Goal: Task Accomplishment & Management: Use online tool/utility

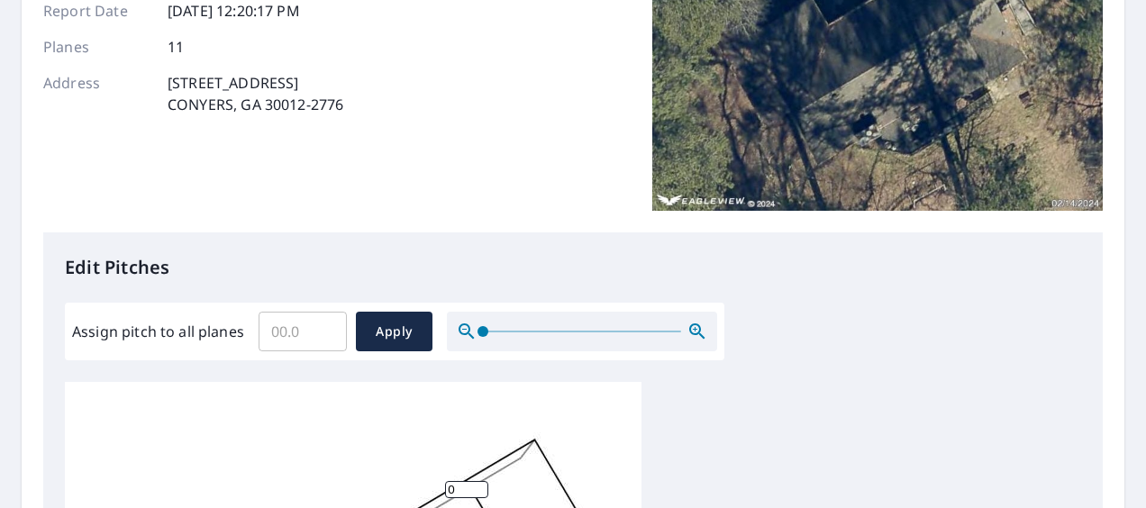
scroll to position [270, 0]
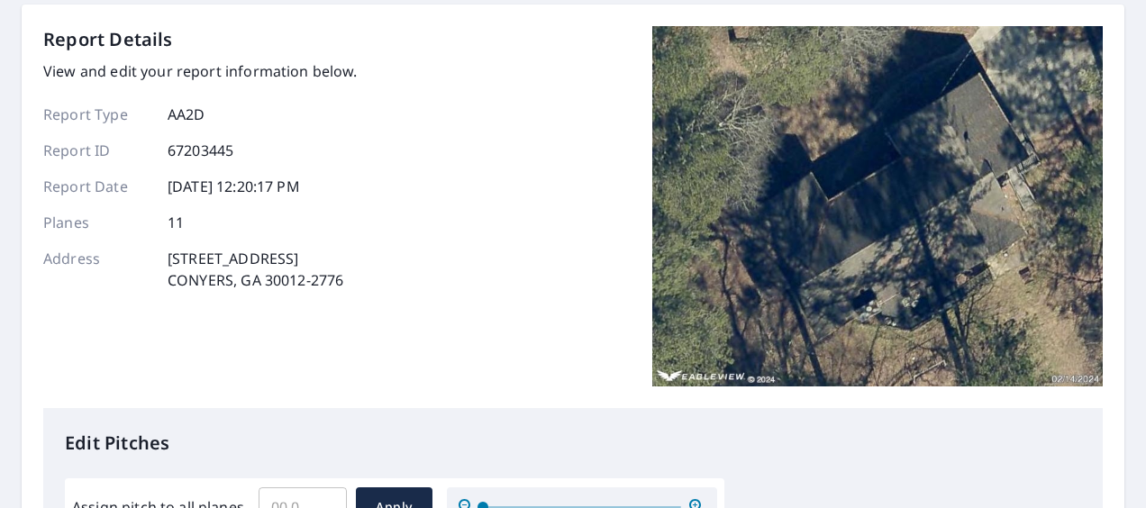
scroll to position [361, 0]
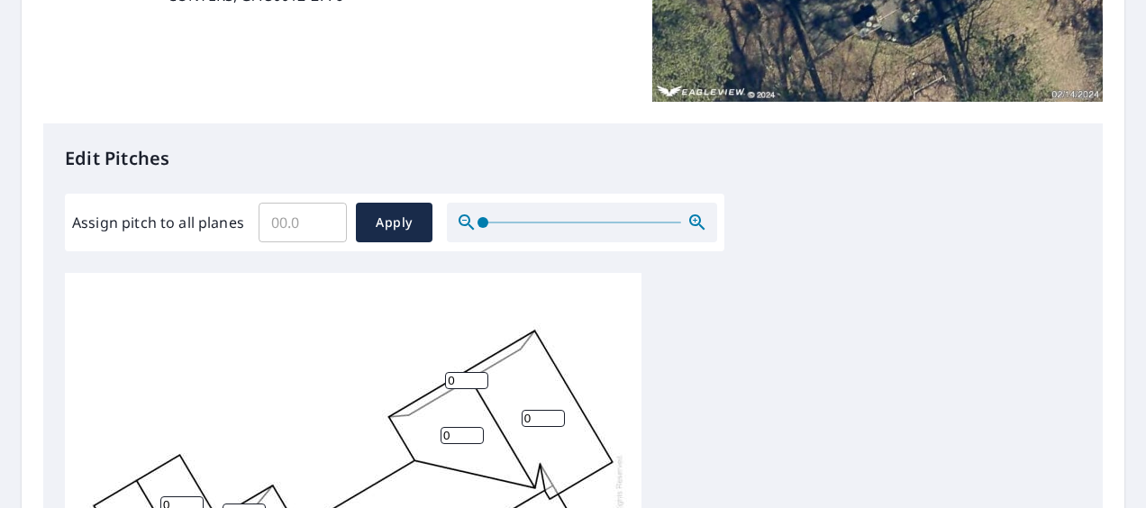
click at [288, 218] on input "Assign pitch to all planes" at bounding box center [303, 222] width 88 height 50
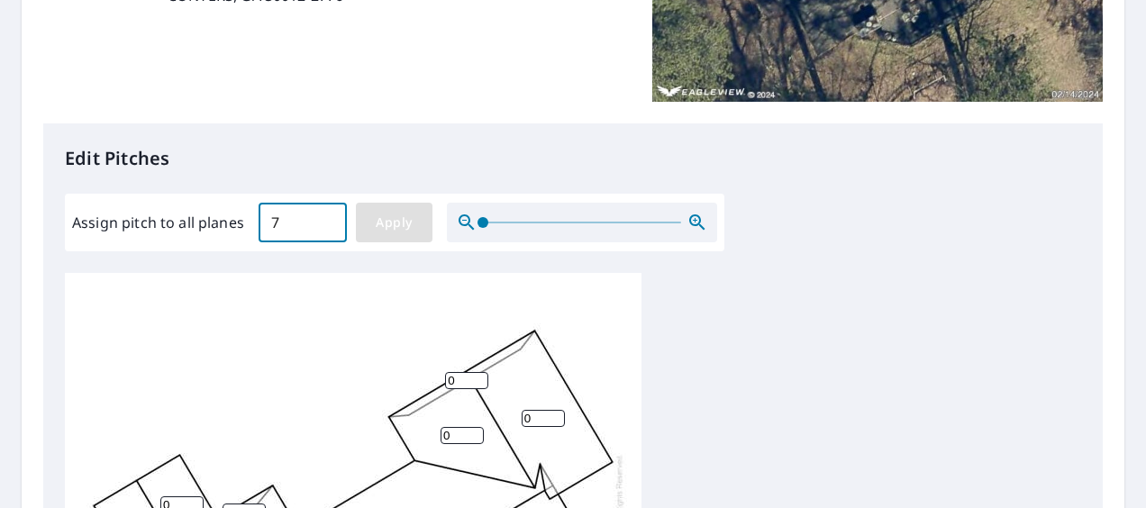
type input "7"
click at [411, 225] on span "Apply" at bounding box center [394, 223] width 48 height 23
type input "7"
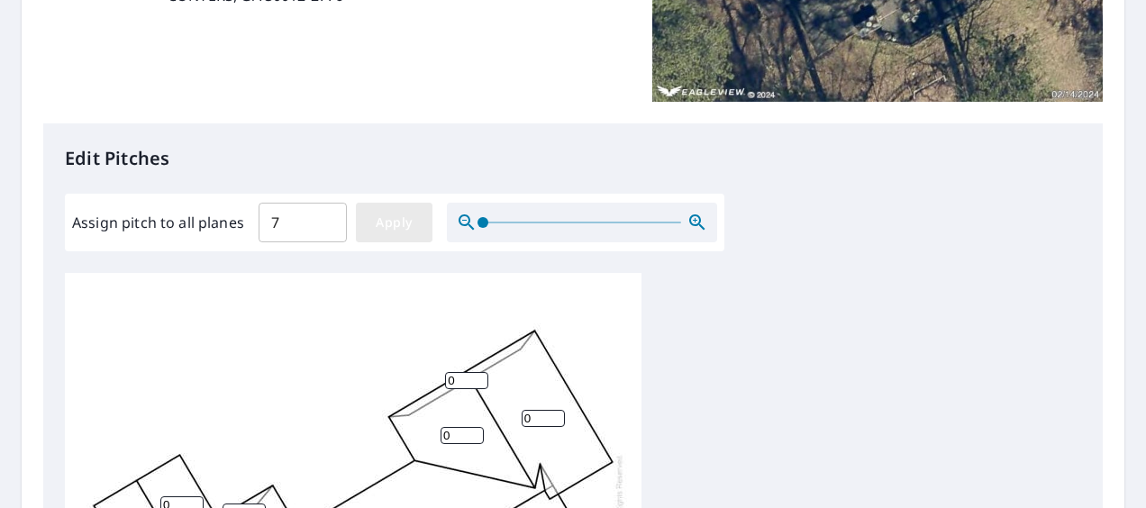
type input "7"
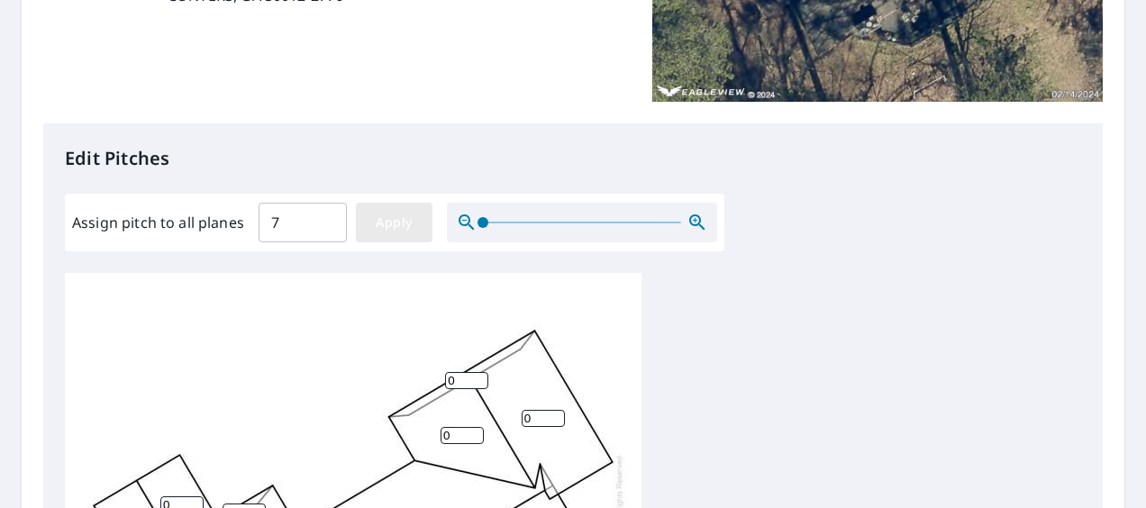
type input "7"
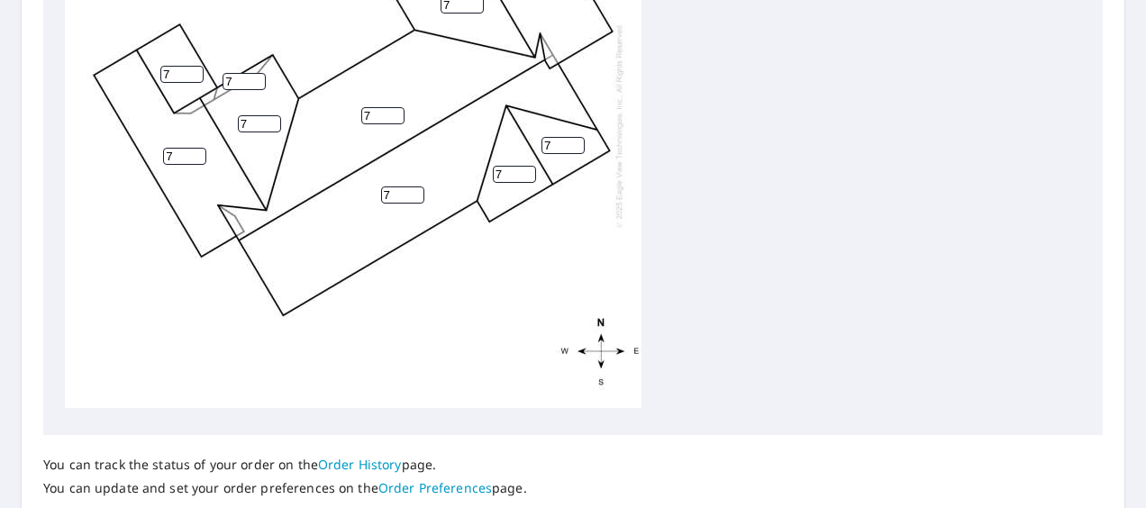
scroll to position [901, 0]
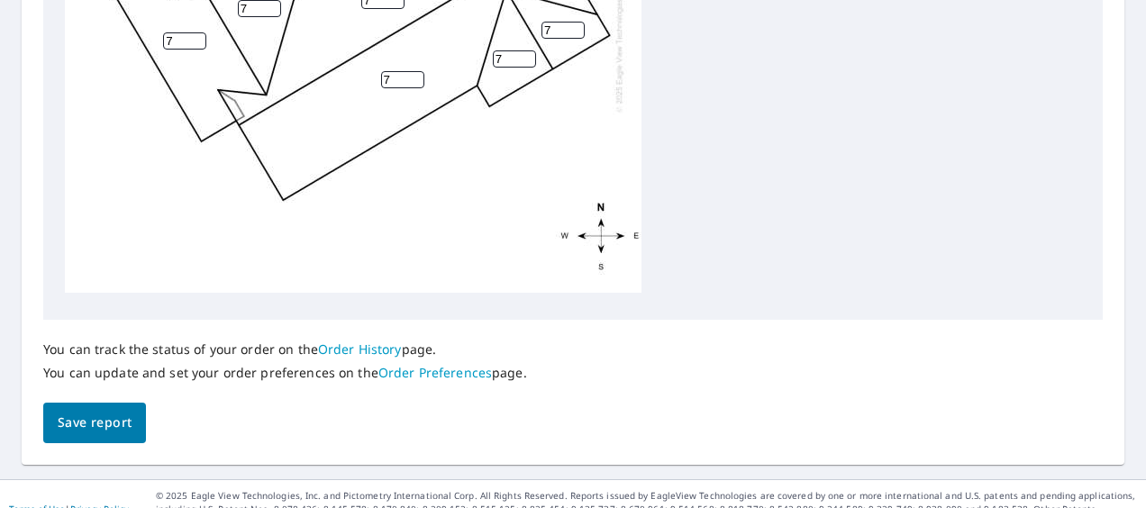
click at [105, 424] on span "Save report" at bounding box center [95, 423] width 74 height 23
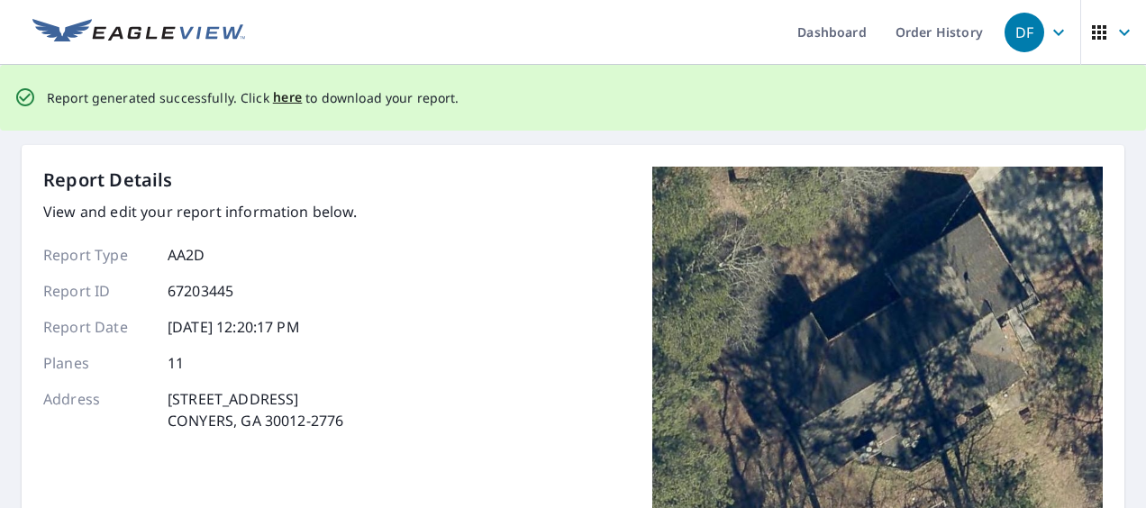
scroll to position [0, 0]
click at [274, 105] on span "here" at bounding box center [288, 98] width 30 height 23
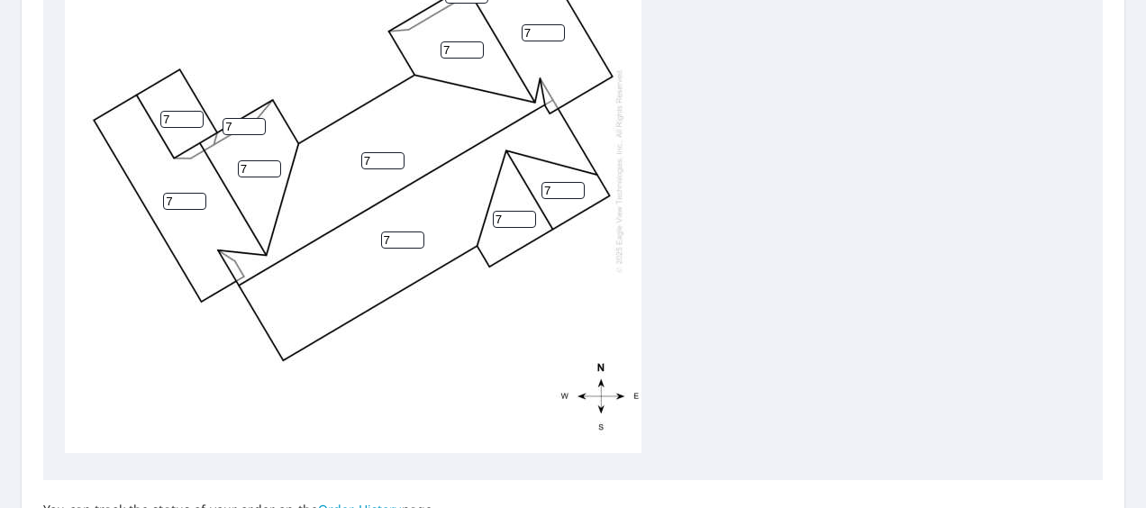
scroll to position [737, 0]
